Goal: Information Seeking & Learning: Check status

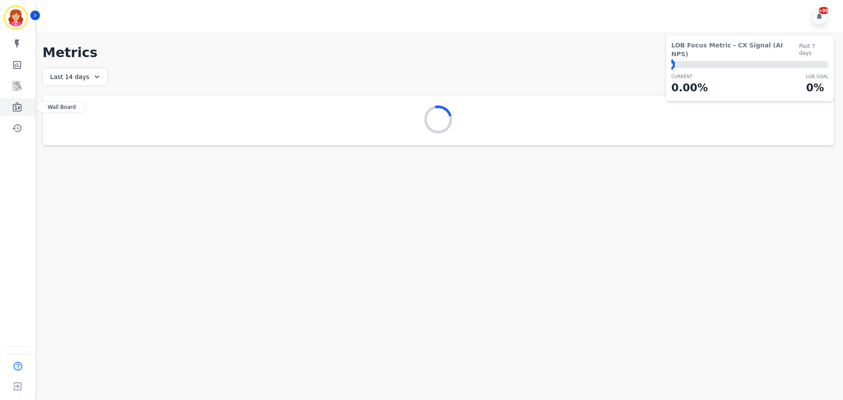
click at [28, 110] on link "Sidebar" at bounding box center [18, 107] width 34 height 18
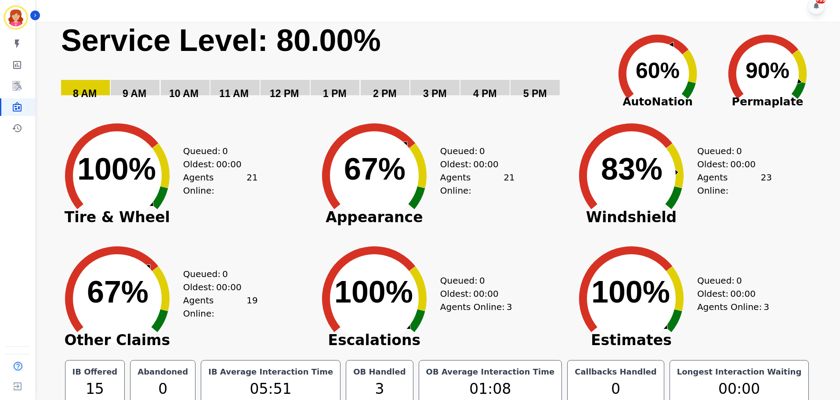
scroll to position [20, 0]
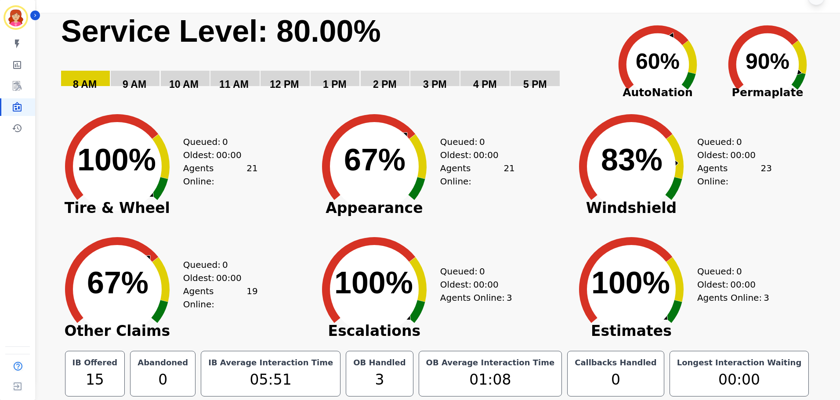
drag, startPoint x: 661, startPoint y: 65, endPoint x: 638, endPoint y: 86, distance: 31.4
click at [644, 87] on div "Created with Highcharts 10.3.3 60% ​ 60% AutoNation" at bounding box center [658, 58] width 110 height 88
drag, startPoint x: 661, startPoint y: 64, endPoint x: 662, endPoint y: 198, distance: 133.5
click at [705, 103] on div "Created with Highcharts 10.3.3 Service Level: 80.00% 5 PM 4 PM 3 PM 2 PM 1 PM 1…" at bounding box center [436, 231] width 771 height 436
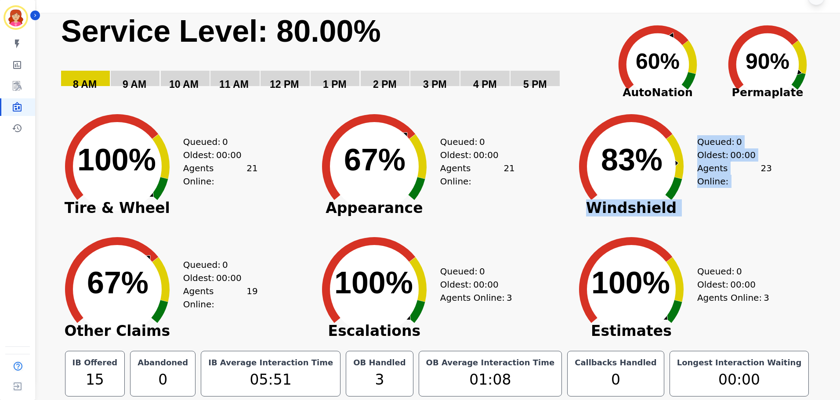
drag, startPoint x: 735, startPoint y: 218, endPoint x: 611, endPoint y: 118, distance: 159.6
click at [608, 116] on div "Created with Highcharts 10.3.3 83% ​ 83% Windshield Queued: 0 Oldest: 00:00 Age…" at bounding box center [631, 159] width 132 height 123
click at [722, 200] on div "Queued: 0 Oldest: 00:00 Agents Online: 23" at bounding box center [734, 159] width 75 height 123
